Goal: Task Accomplishment & Management: Use online tool/utility

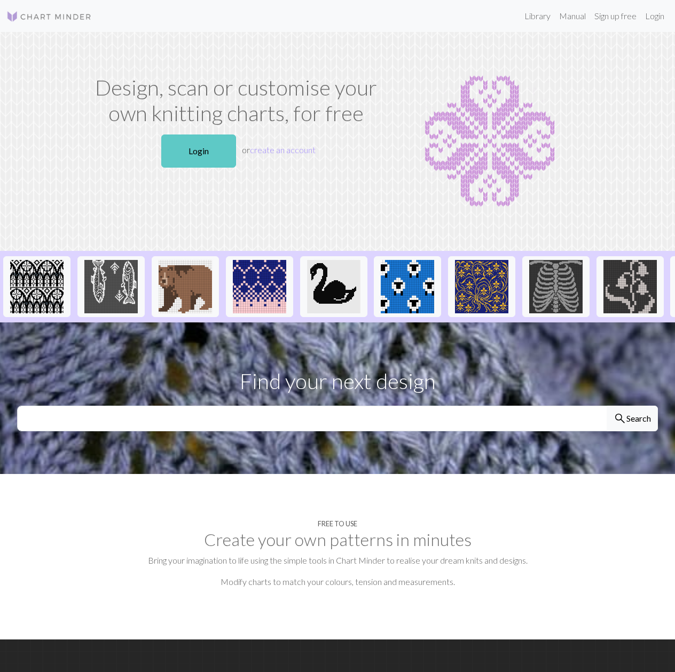
click at [211, 159] on link "Login" at bounding box center [198, 151] width 75 height 33
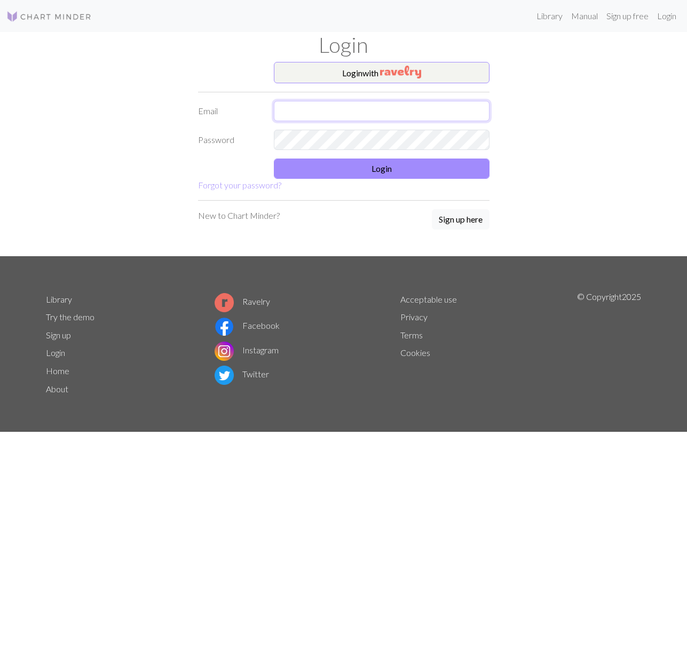
type input "[EMAIL_ADDRESS][DOMAIN_NAME]"
click at [431, 172] on button "Login" at bounding box center [382, 169] width 216 height 20
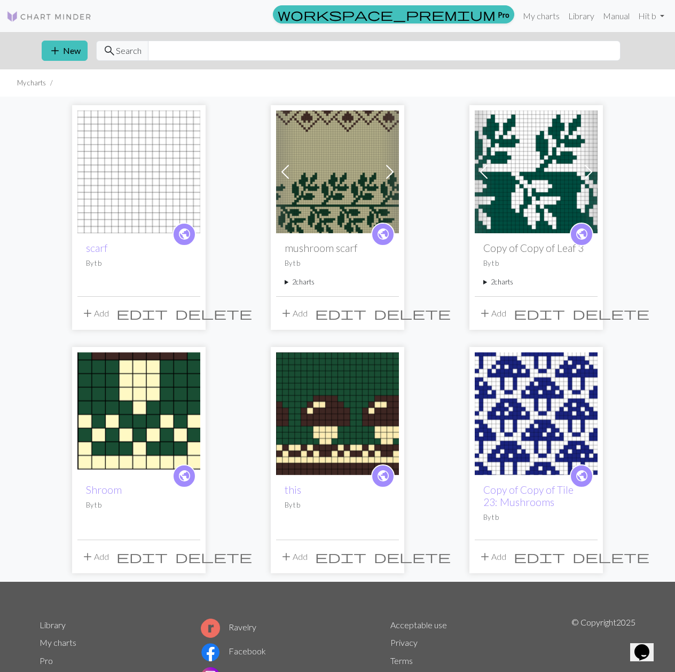
click at [322, 207] on img at bounding box center [337, 172] width 123 height 123
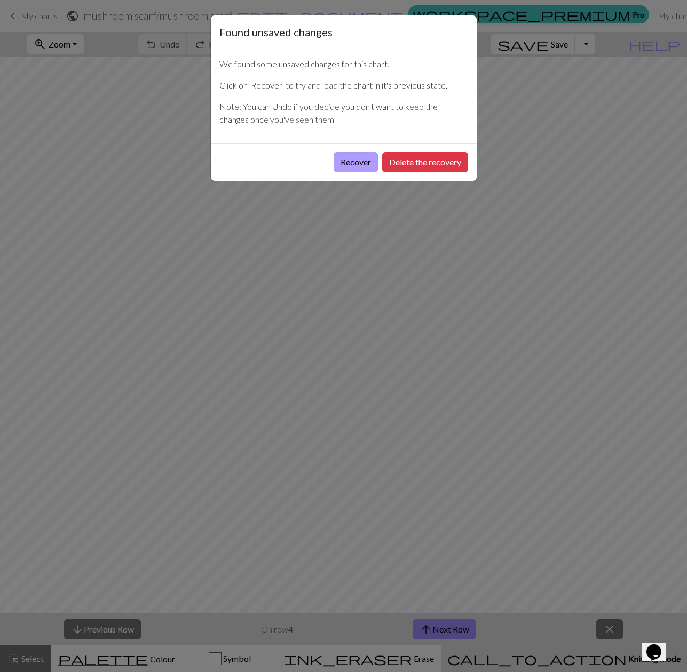
click at [352, 164] on button "Recover" at bounding box center [356, 162] width 44 height 20
